Goal: Task Accomplishment & Management: Use online tool/utility

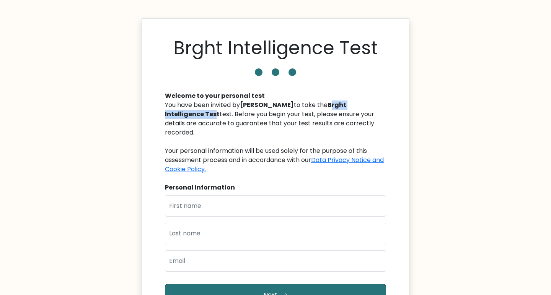
drag, startPoint x: 320, startPoint y: 104, endPoint x: 177, endPoint y: 116, distance: 143.9
click at [177, 116] on b "Brght Intelligence Test" at bounding box center [255, 110] width 181 height 18
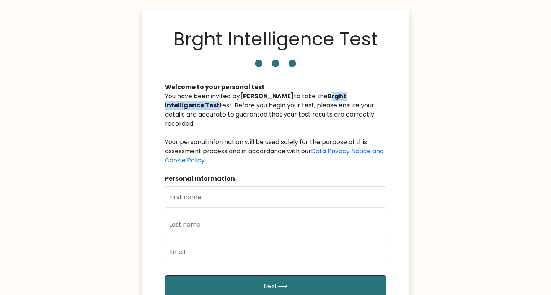
scroll to position [8, 0]
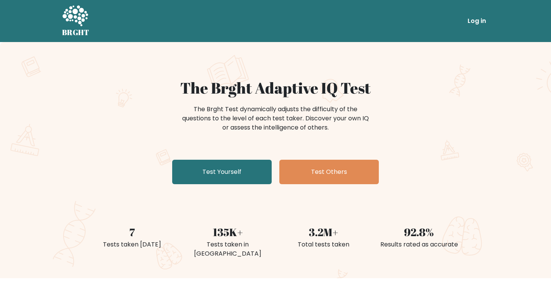
scroll to position [11, 0]
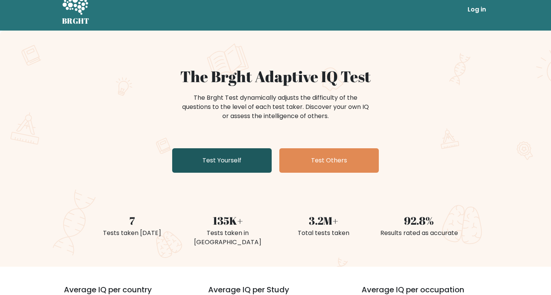
click at [250, 154] on link "Test Yourself" at bounding box center [221, 160] width 99 height 24
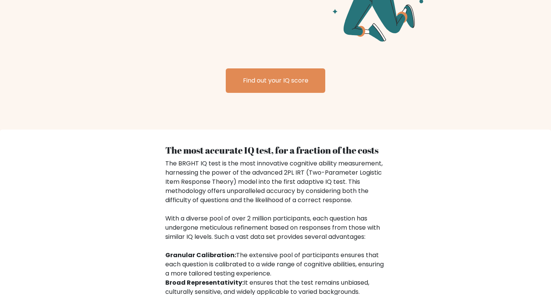
scroll to position [1031, 0]
click at [280, 89] on div "Find out your IQ score" at bounding box center [276, 80] width 392 height 61
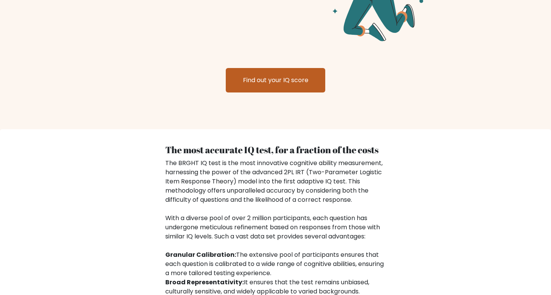
click at [280, 74] on link "Find out your IQ score" at bounding box center [275, 80] width 99 height 24
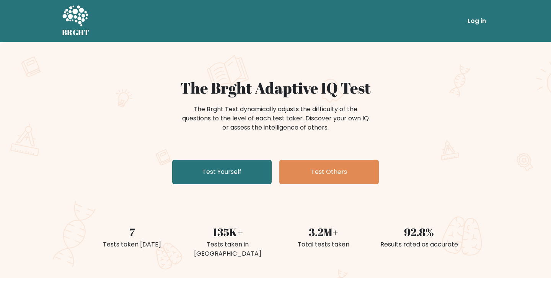
scroll to position [0, 0]
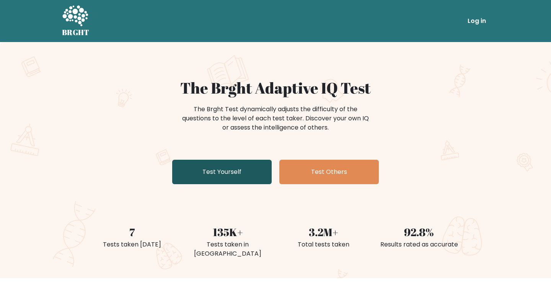
click at [246, 174] on link "Test Yourself" at bounding box center [221, 172] width 99 height 24
click at [234, 175] on link "Test Yourself" at bounding box center [221, 172] width 99 height 24
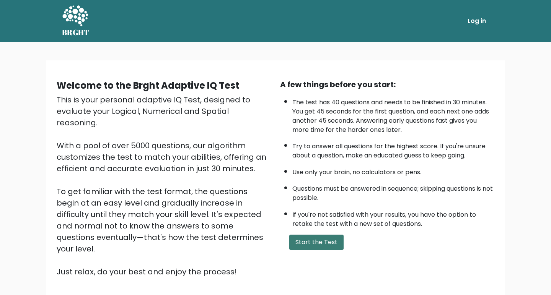
click at [301, 250] on button "Start the Test" at bounding box center [316, 242] width 54 height 15
click at [321, 250] on button "Start the Test" at bounding box center [316, 242] width 54 height 15
click at [325, 250] on button "Start the Test" at bounding box center [316, 242] width 54 height 15
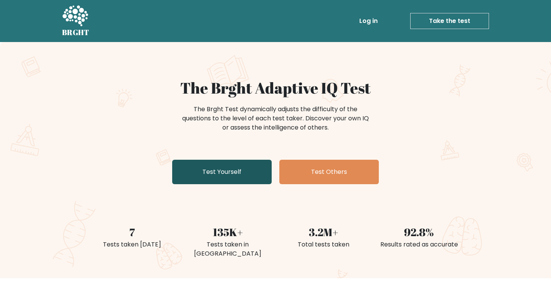
click at [246, 174] on link "Test Yourself" at bounding box center [221, 172] width 99 height 24
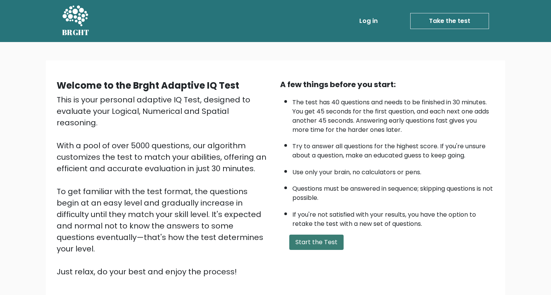
click at [310, 250] on button "Start the Test" at bounding box center [316, 242] width 54 height 15
click at [454, 25] on link "Take the test" at bounding box center [449, 21] width 79 height 16
click at [438, 22] on link "Take the test" at bounding box center [449, 21] width 79 height 16
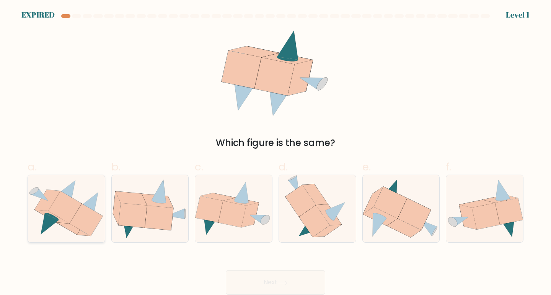
click at [80, 216] on icon at bounding box center [86, 220] width 33 height 32
click at [275, 153] on input "a." at bounding box center [275, 150] width 0 height 5
radio input "true"
click at [89, 206] on icon at bounding box center [89, 202] width 18 height 21
click at [275, 153] on input "a." at bounding box center [275, 150] width 0 height 5
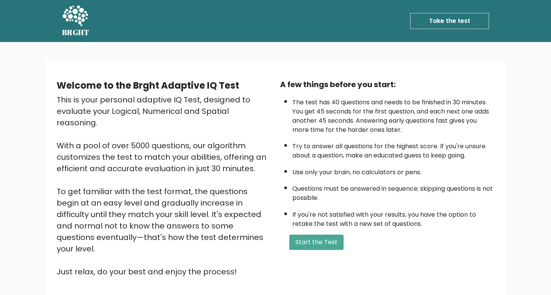
click at [438, 22] on link "Take the test" at bounding box center [449, 21] width 79 height 16
click at [319, 250] on button "Start the Test" at bounding box center [316, 242] width 54 height 15
